Goal: Information Seeking & Learning: Learn about a topic

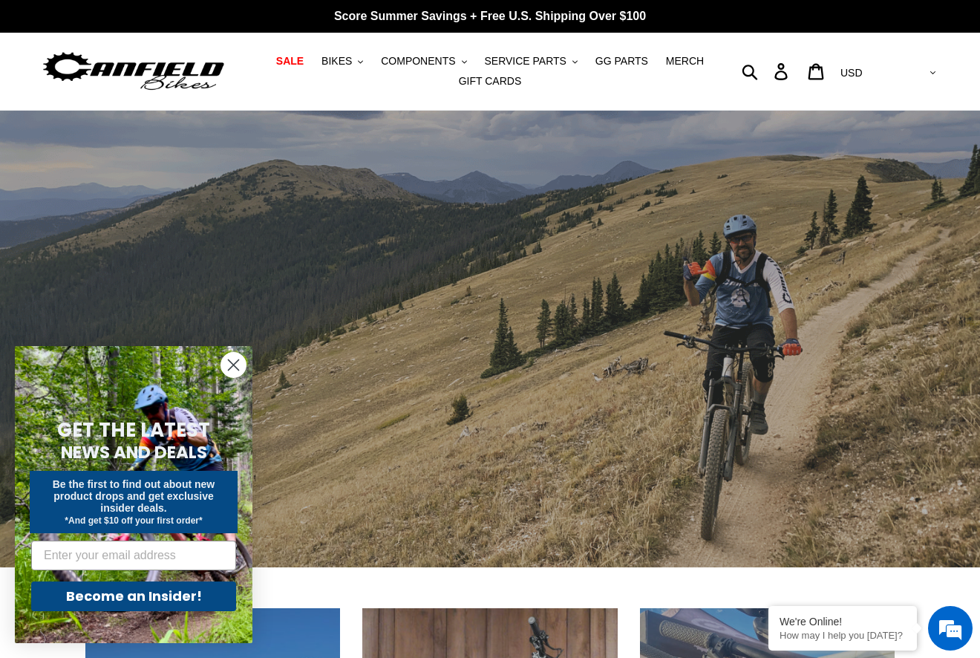
click at [233, 365] on icon "Close dialog" at bounding box center [234, 365] width 10 height 10
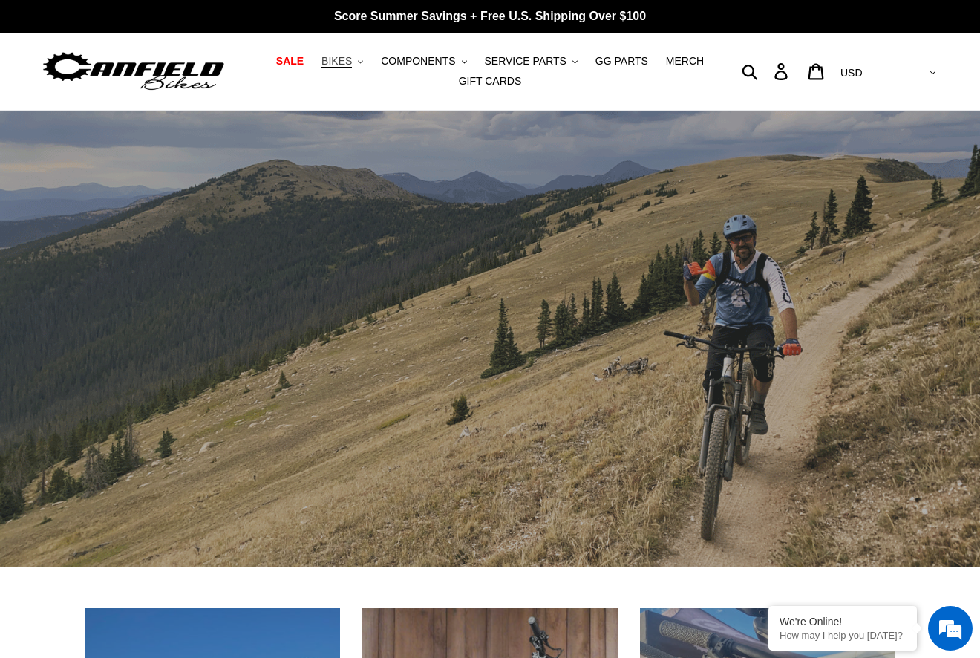
click at [368, 63] on button "BIKES .cls-1{fill:#231f20}" at bounding box center [342, 61] width 56 height 20
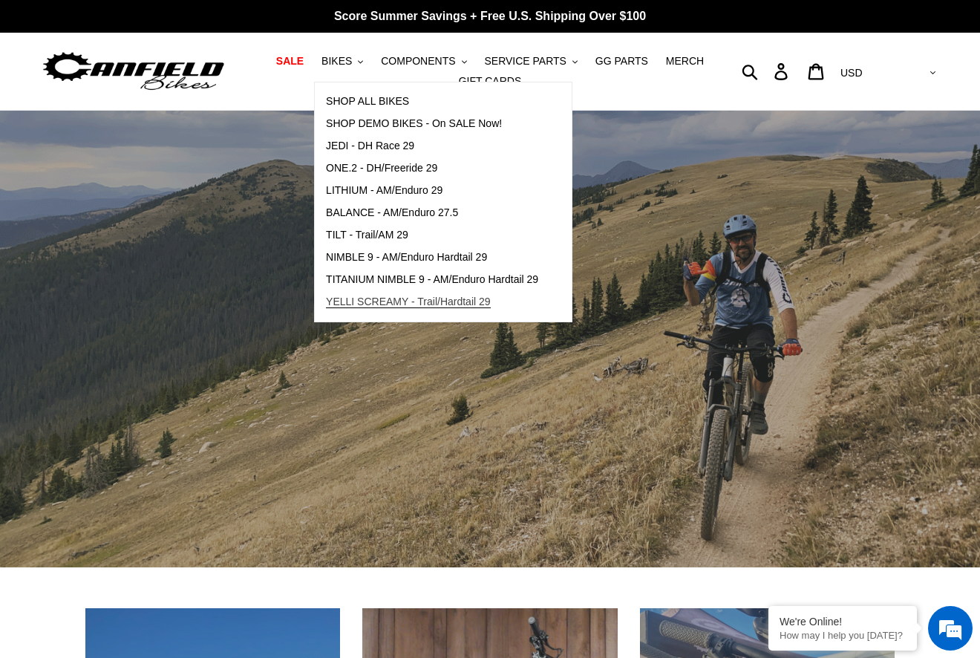
click at [456, 299] on span "YELLI SCREAMY - Trail/Hardtail 29" at bounding box center [408, 302] width 165 height 13
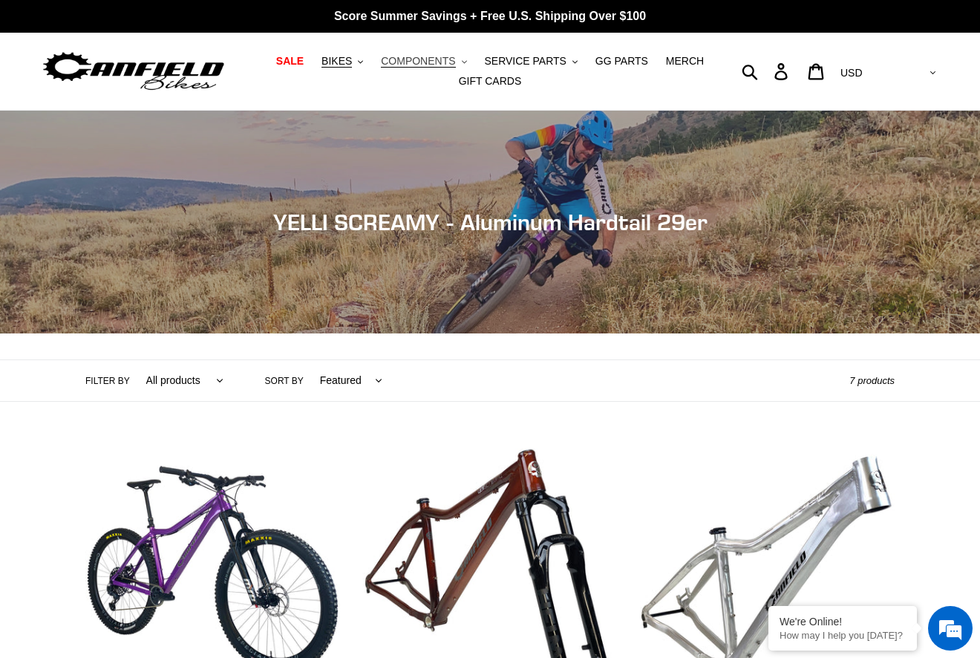
click at [460, 62] on button "COMPONENTS .cls-1{fill:#231f20}" at bounding box center [424, 61] width 100 height 20
click at [352, 66] on span "BIKES" at bounding box center [337, 61] width 30 height 13
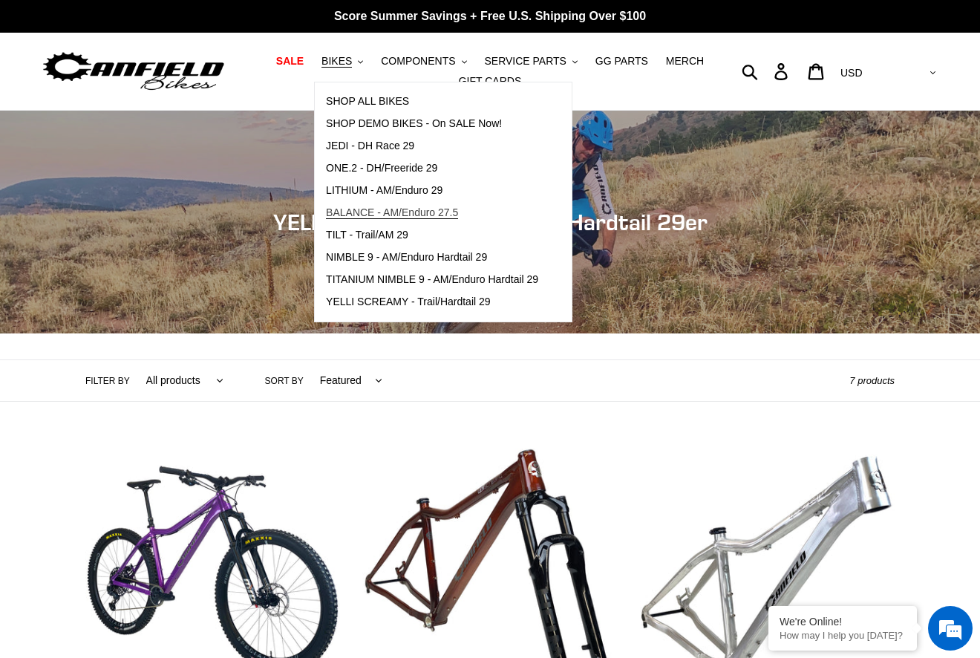
click at [411, 206] on span "BALANCE - AM/Enduro 27.5" at bounding box center [392, 212] width 132 height 13
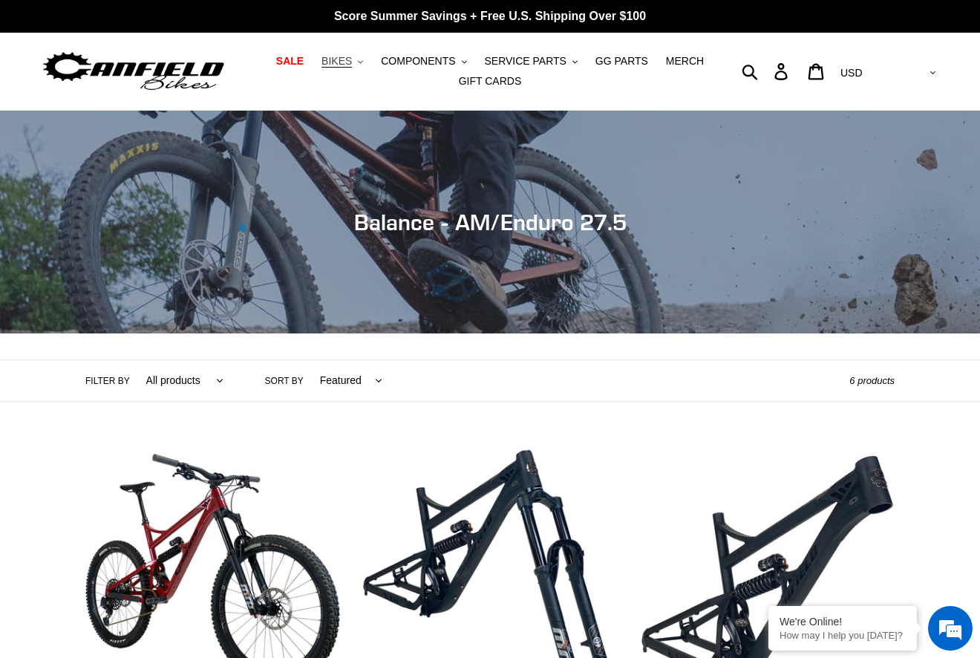
click at [363, 63] on icon ".cls-1{fill:#231f20}" at bounding box center [360, 61] width 5 height 5
